Goal: Transaction & Acquisition: Purchase product/service

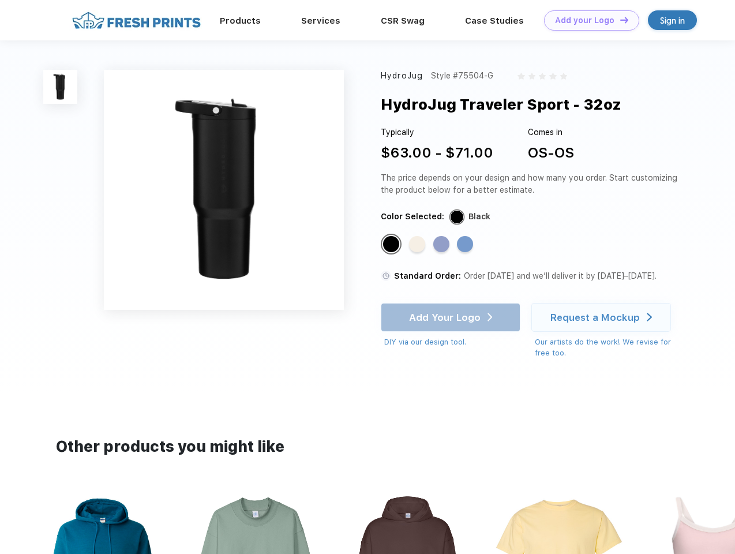
click at [587, 20] on link "Add your Logo Design Tool" at bounding box center [591, 20] width 95 height 20
click at [0, 0] on div "Design Tool" at bounding box center [0, 0] width 0 height 0
click at [619, 20] on link "Add your Logo Design Tool" at bounding box center [591, 20] width 95 height 20
click at [61, 86] on img at bounding box center [60, 87] width 34 height 34
click at [392, 245] on div "Standard Color" at bounding box center [391, 244] width 16 height 16
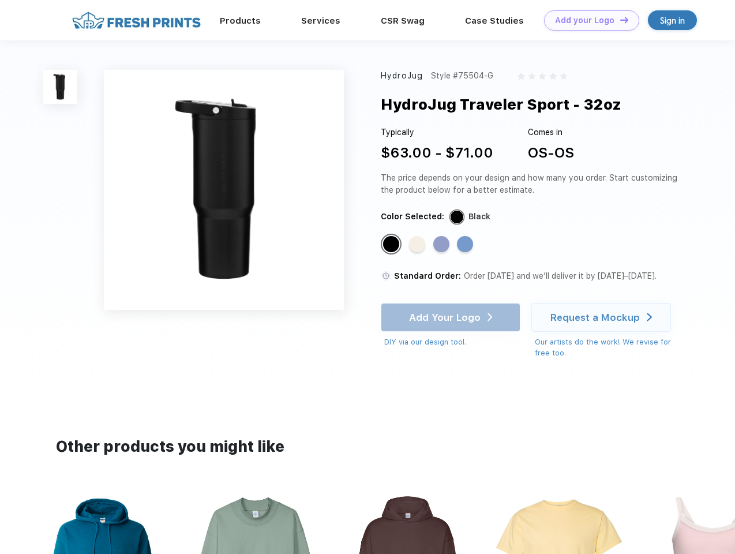
click at [418, 245] on div "Standard Color" at bounding box center [417, 244] width 16 height 16
click at [442, 245] on div "Standard Color" at bounding box center [441, 244] width 16 height 16
click at [466, 245] on div "Standard Color" at bounding box center [465, 244] width 16 height 16
click at [452, 317] on div "Add Your Logo DIY via our design tool. Ah shoot! This product isn't up in our d…" at bounding box center [451, 325] width 140 height 45
click at [603, 317] on div "Request a Mockup" at bounding box center [594, 317] width 89 height 12
